Goal: Transaction & Acquisition: Purchase product/service

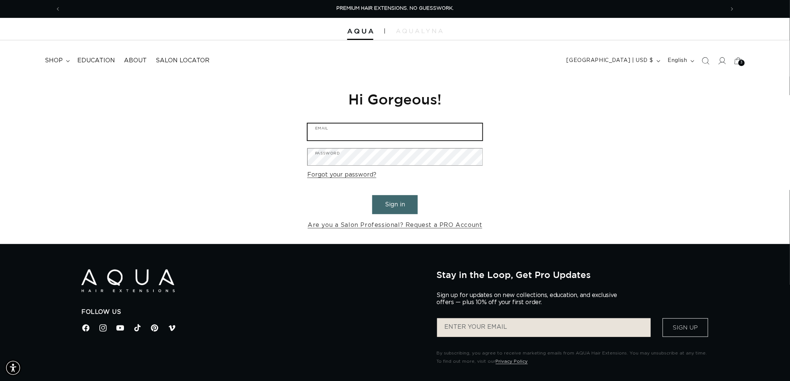
type input "graphics@pabeauty.com"
click at [399, 208] on button "Sign in" at bounding box center [395, 204] width 46 height 19
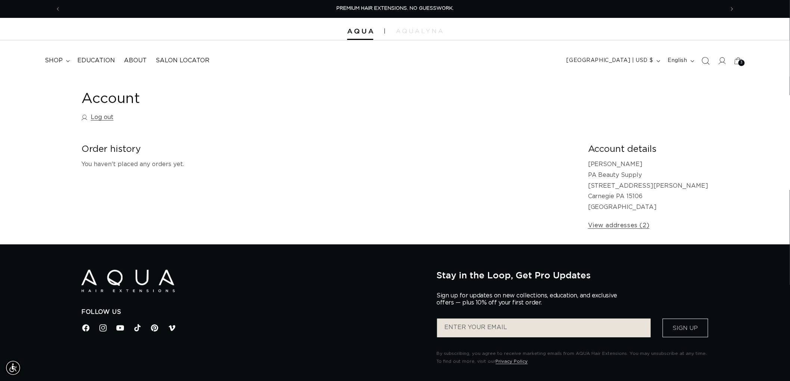
click at [704, 61] on icon "Search" at bounding box center [705, 61] width 8 height 8
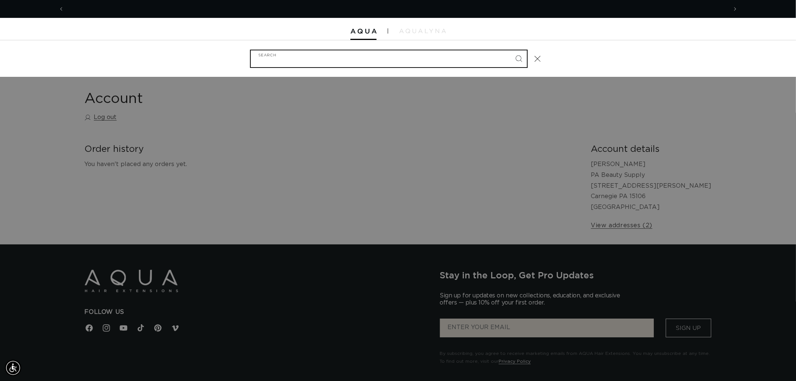
scroll to position [0, 663]
type input "a"
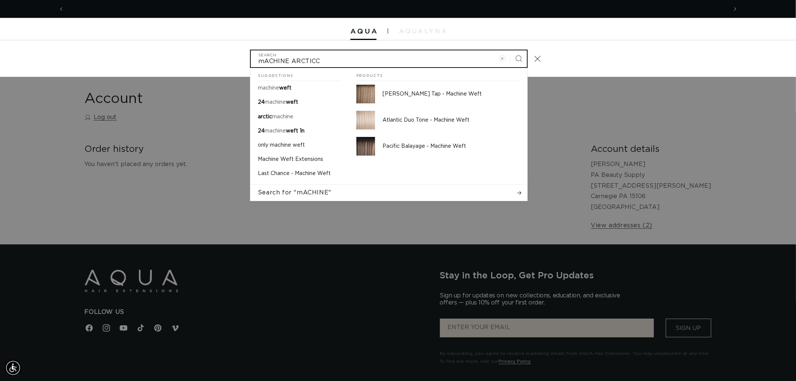
scroll to position [0, 0]
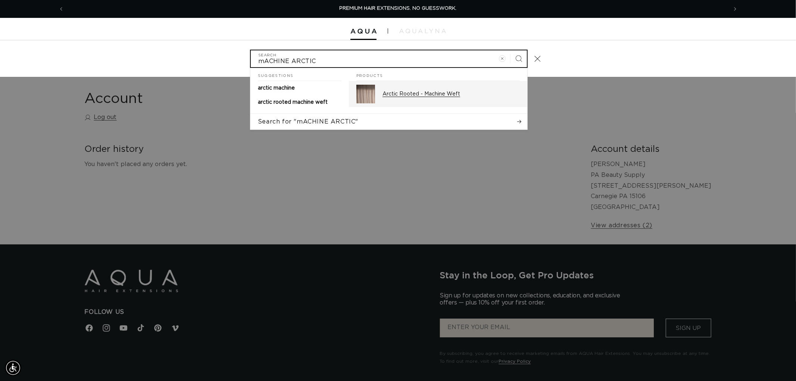
type input "mACHINE ARCTIC"
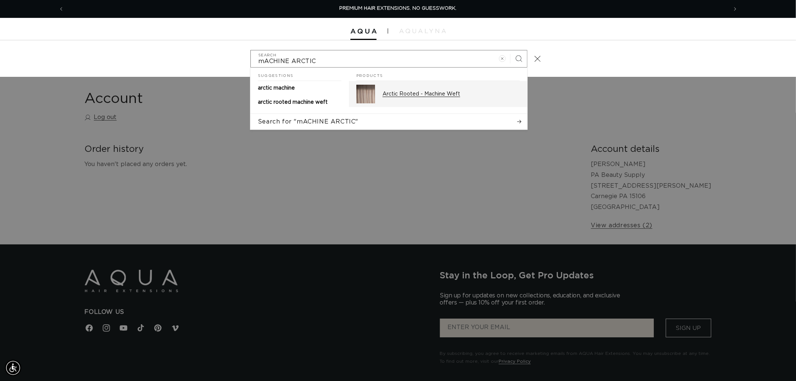
click at [404, 92] on p "Arctic Rooted - Machine Weft" at bounding box center [451, 94] width 137 height 7
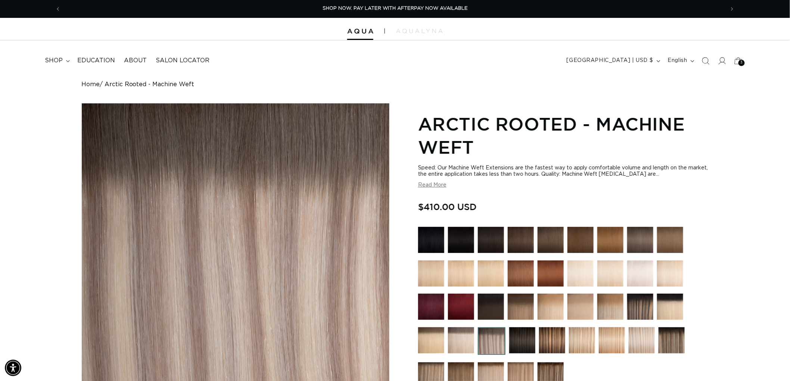
scroll to position [0, 1327]
